Goal: Check status: Check status

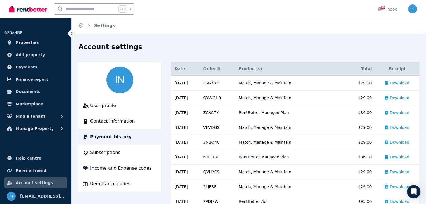
click at [28, 10] on img at bounding box center [28, 9] width 38 height 8
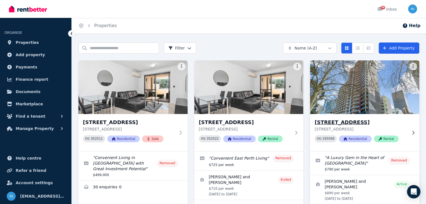
click at [360, 123] on h3 "14/22 Saint Georges Terrace, Perth" at bounding box center [361, 123] width 92 height 8
